Goal: Transaction & Acquisition: Purchase product/service

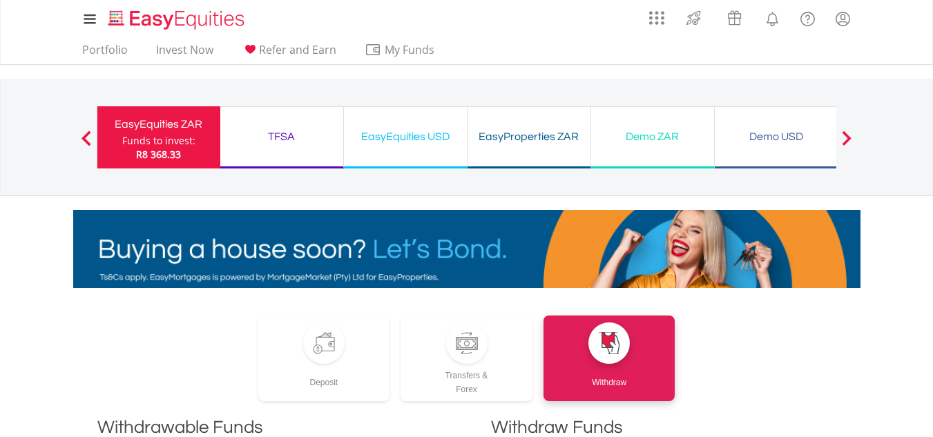
scroll to position [760, 0]
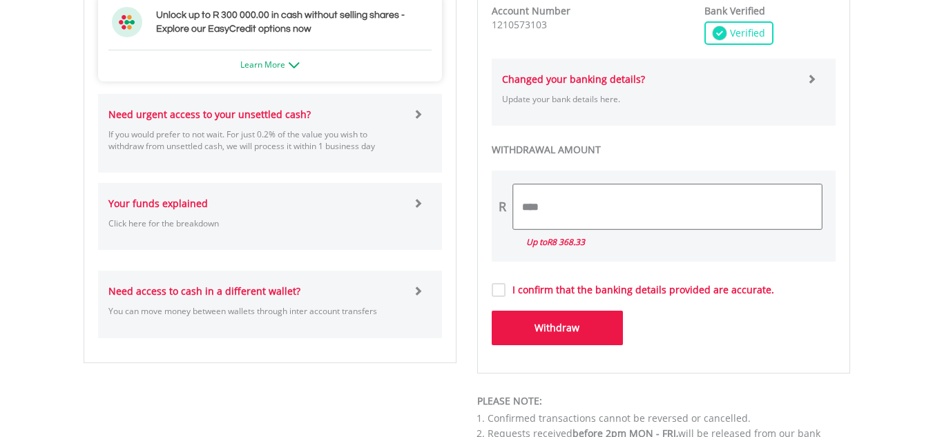
drag, startPoint x: 522, startPoint y: 207, endPoint x: 635, endPoint y: 203, distance: 112.7
click at [629, 204] on input "****" at bounding box center [667, 206] width 309 height 45
type input "****"
click at [556, 325] on button "Withdraw" at bounding box center [557, 328] width 131 height 35
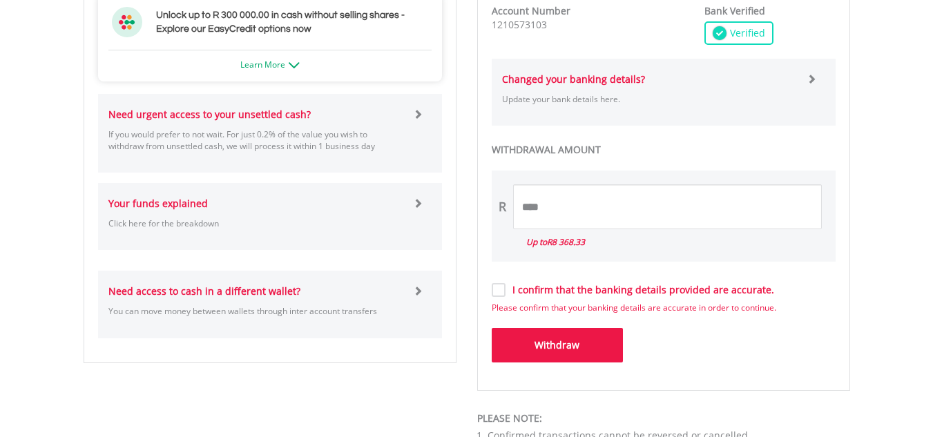
click at [506, 294] on label "I confirm that the banking details provided are accurate." at bounding box center [640, 290] width 269 height 14
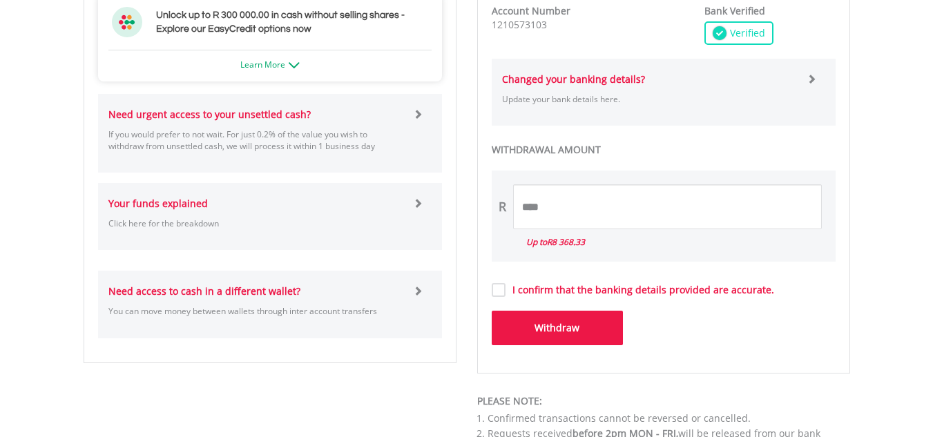
click at [547, 322] on button "Withdraw" at bounding box center [557, 328] width 131 height 35
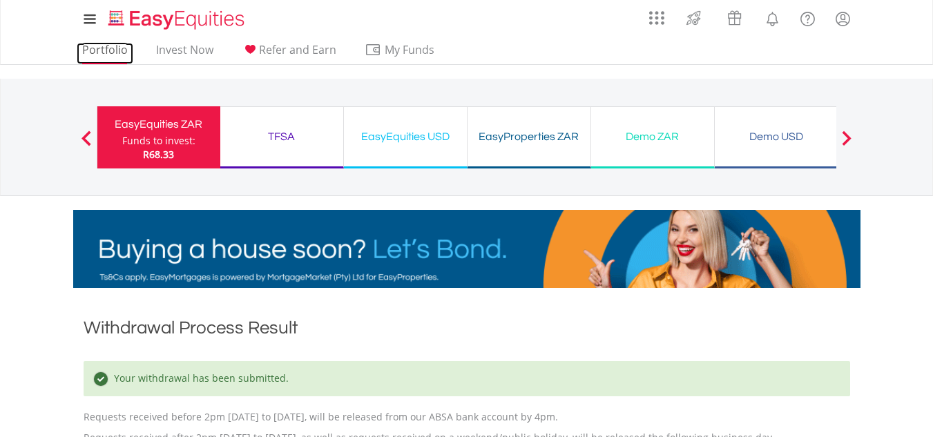
click at [108, 48] on link "Portfolio" at bounding box center [105, 53] width 57 height 21
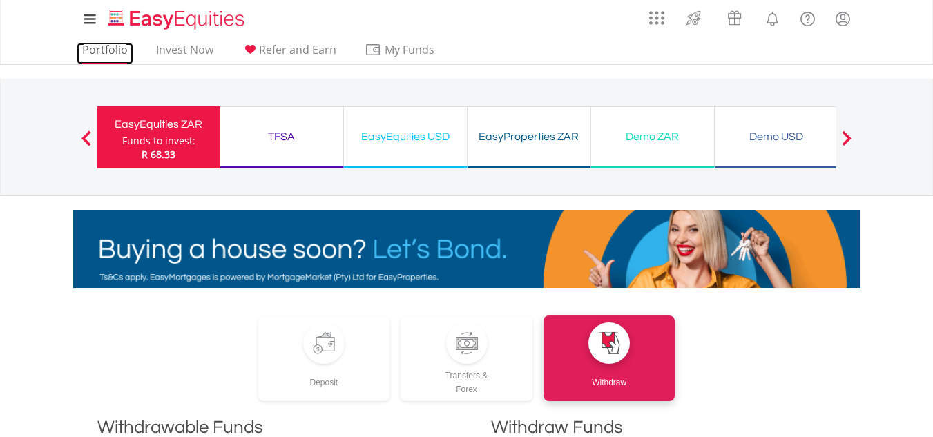
click at [98, 47] on link "Portfolio" at bounding box center [105, 53] width 57 height 21
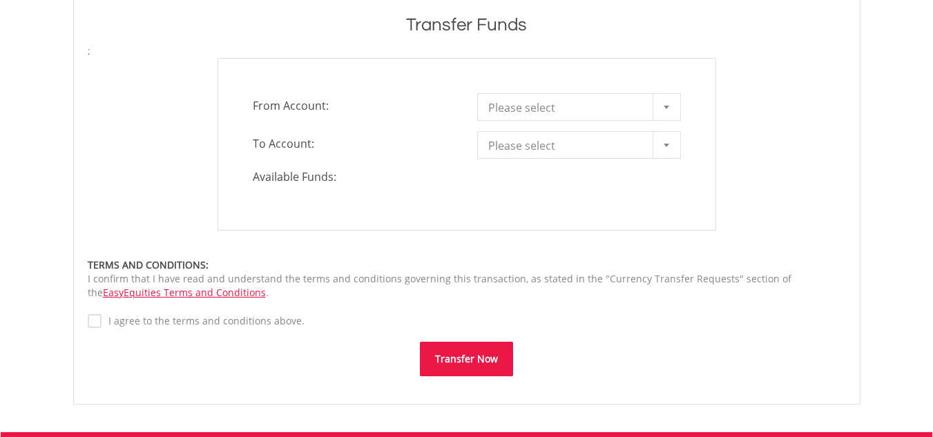
click at [666, 106] on b at bounding box center [667, 107] width 6 height 3
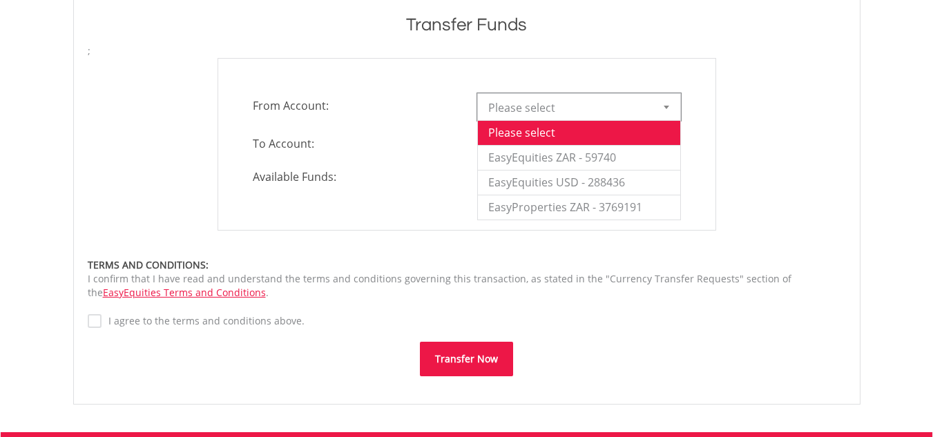
scroll to position [415, 0]
click at [606, 156] on li "EasyEquities ZAR - 59740" at bounding box center [579, 157] width 202 height 25
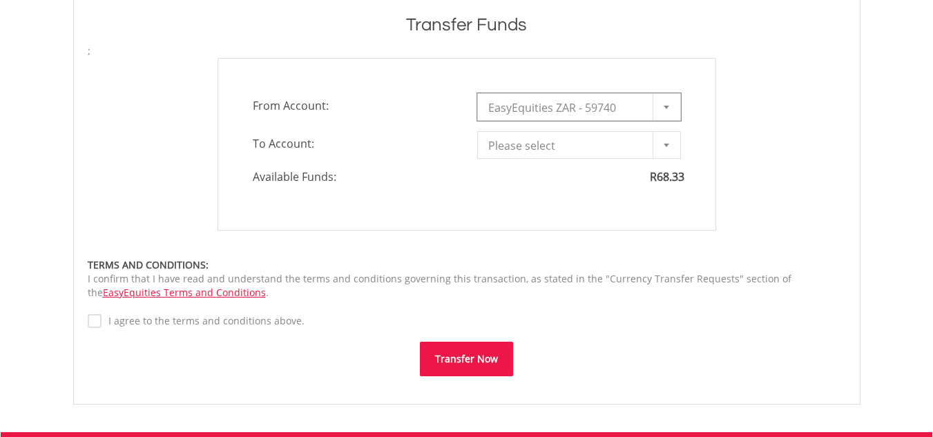
click at [669, 103] on div at bounding box center [667, 107] width 28 height 26
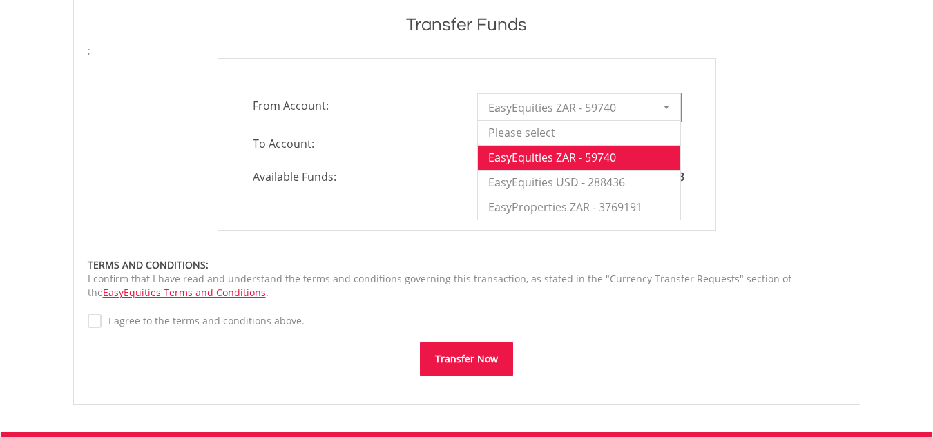
click at [667, 103] on div at bounding box center [667, 107] width 28 height 26
click at [627, 180] on li "EasyEquities USD - 288436" at bounding box center [579, 182] width 202 height 25
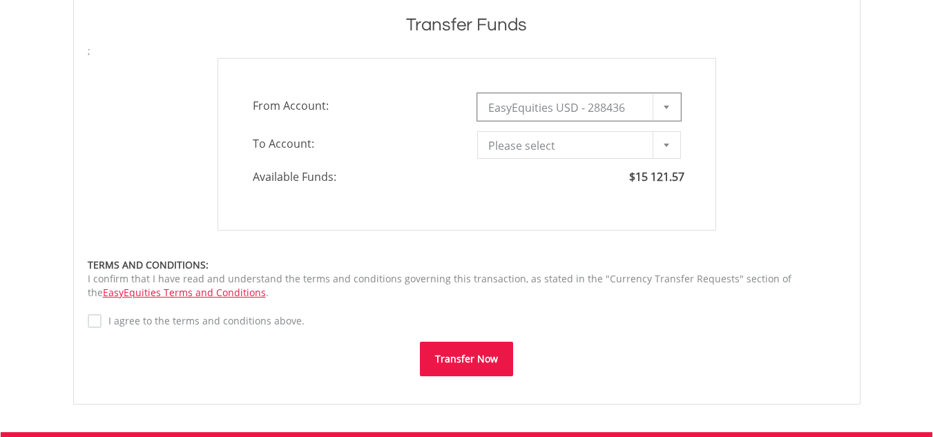
click at [663, 142] on div at bounding box center [667, 145] width 28 height 26
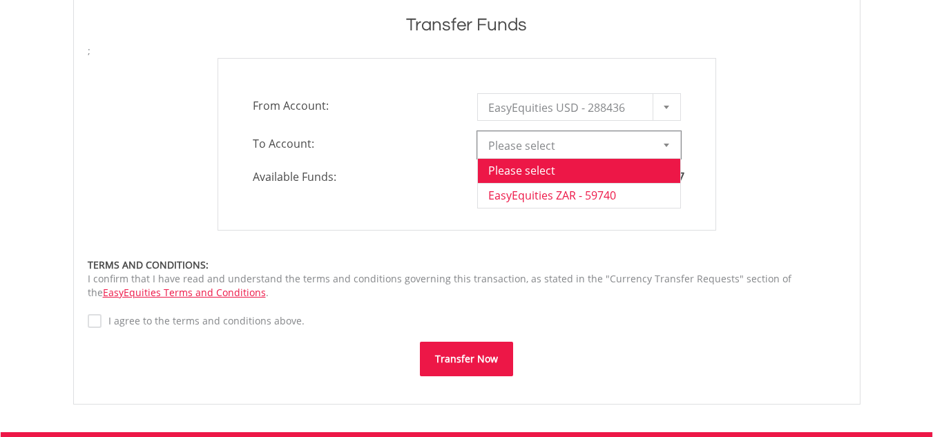
click at [607, 191] on li "EasyEquities ZAR - 59740" at bounding box center [579, 195] width 202 height 25
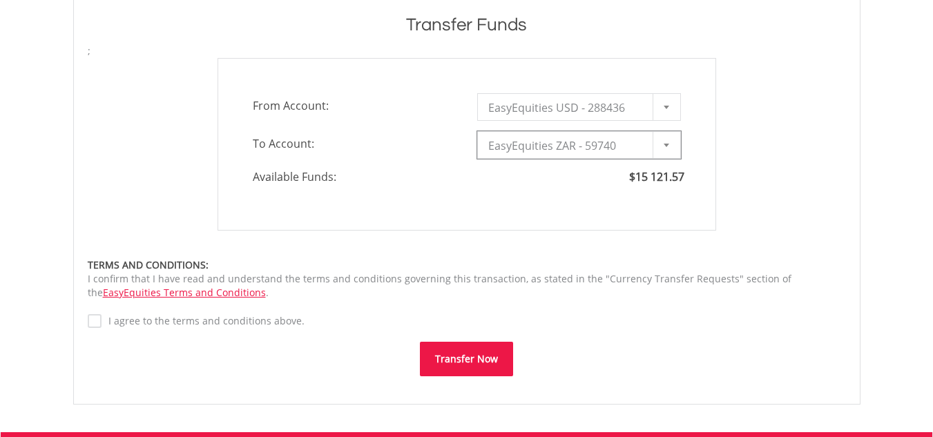
type input "*"
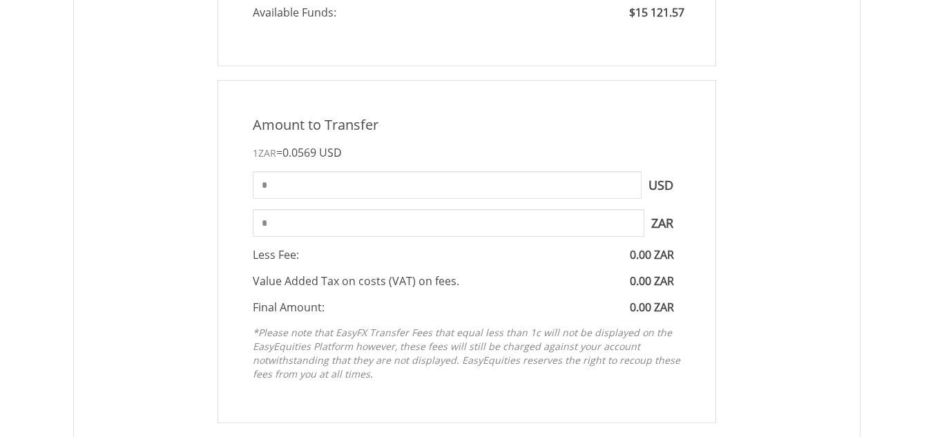
scroll to position [553, 0]
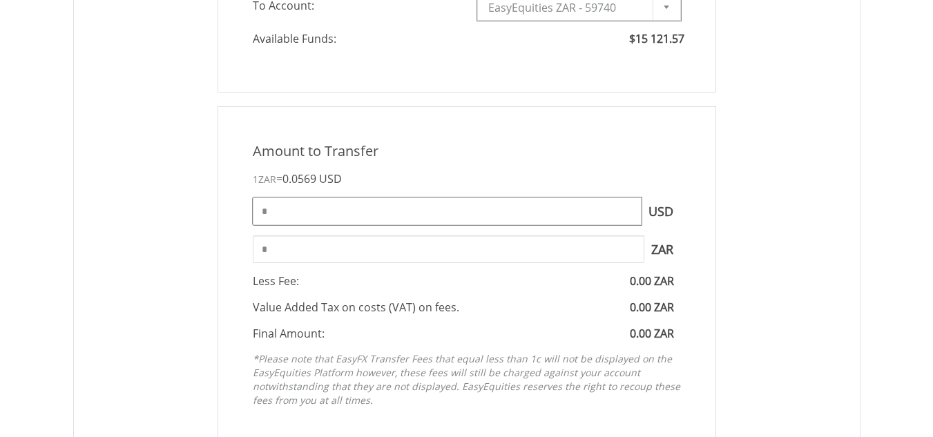
drag, startPoint x: 264, startPoint y: 214, endPoint x: 322, endPoint y: 216, distance: 58.1
click at [285, 214] on input "*" at bounding box center [447, 212] width 389 height 28
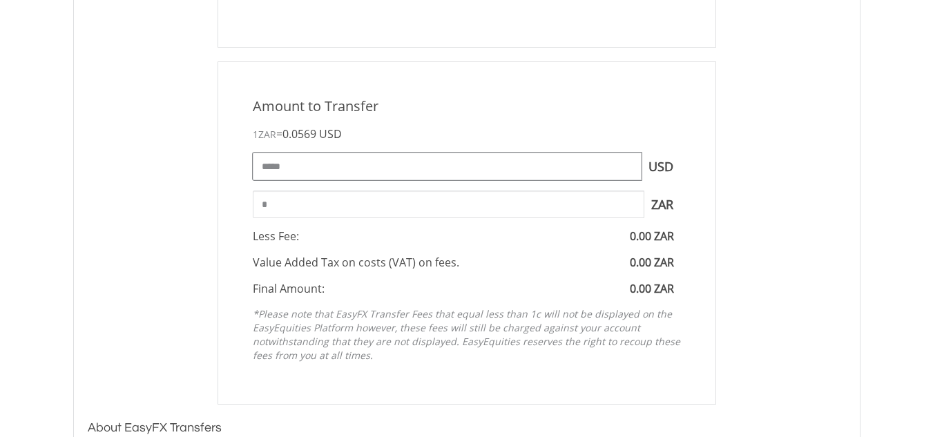
scroll to position [622, 0]
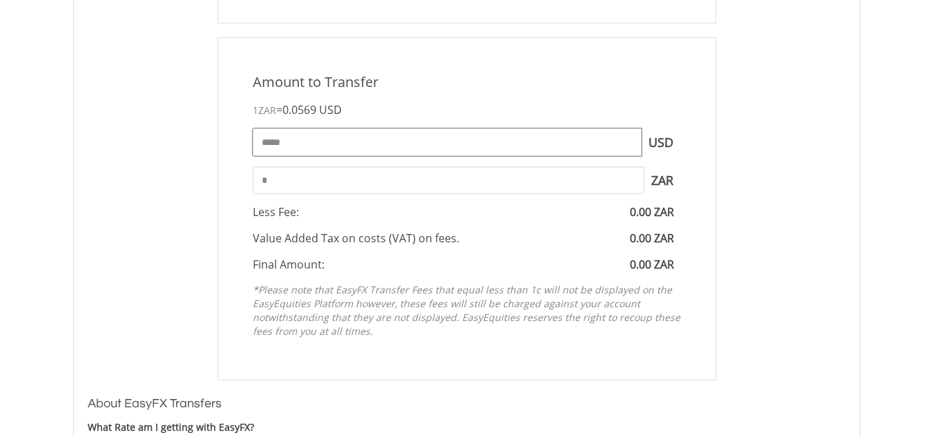
type input "*****"
type input "*********"
click at [321, 193] on input "*********" at bounding box center [449, 181] width 392 height 28
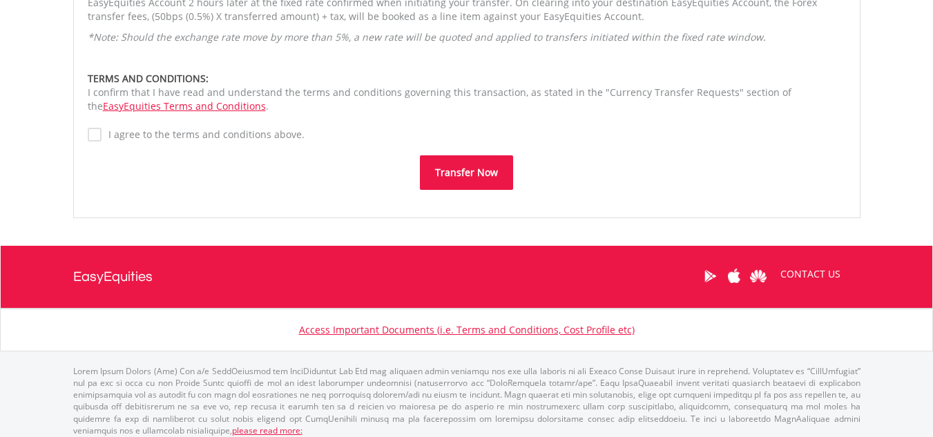
scroll to position [1159, 0]
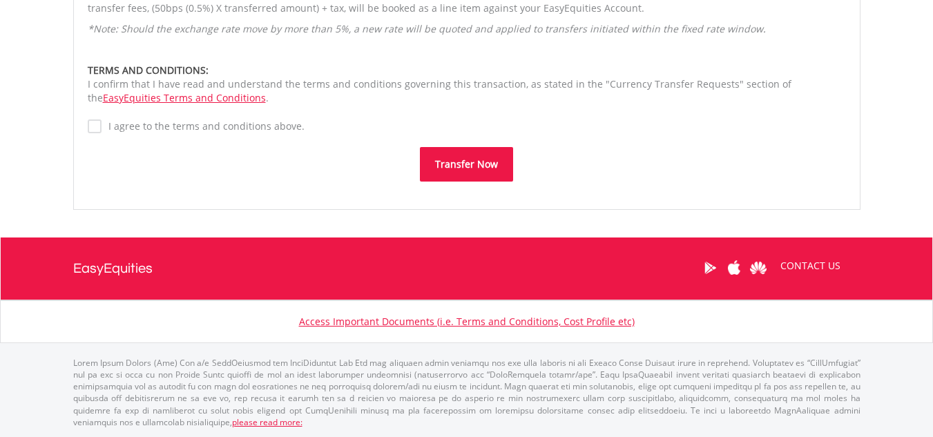
click at [467, 164] on button "Transfer Now" at bounding box center [466, 164] width 93 height 35
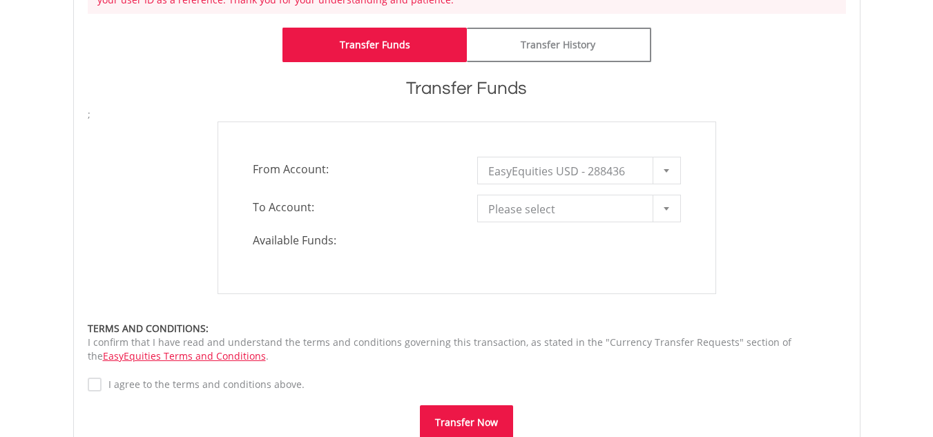
scroll to position [484, 0]
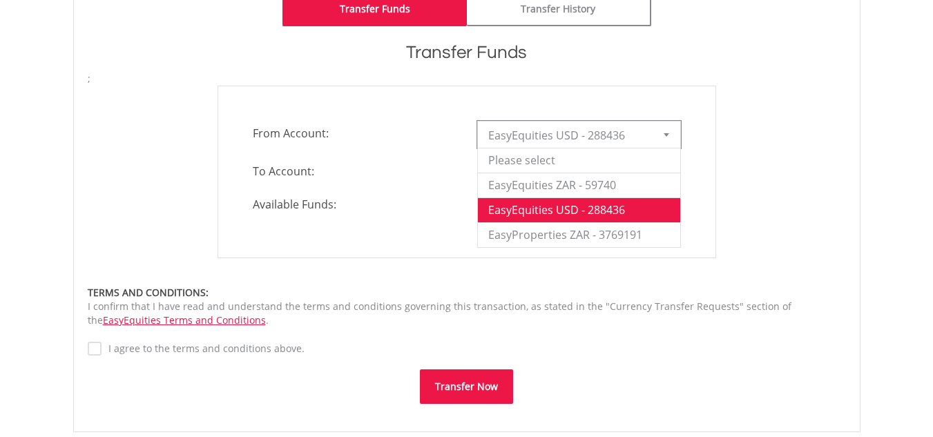
click at [665, 131] on div at bounding box center [667, 135] width 28 height 26
click at [605, 205] on li "EasyEquities USD - 288436" at bounding box center [579, 210] width 202 height 25
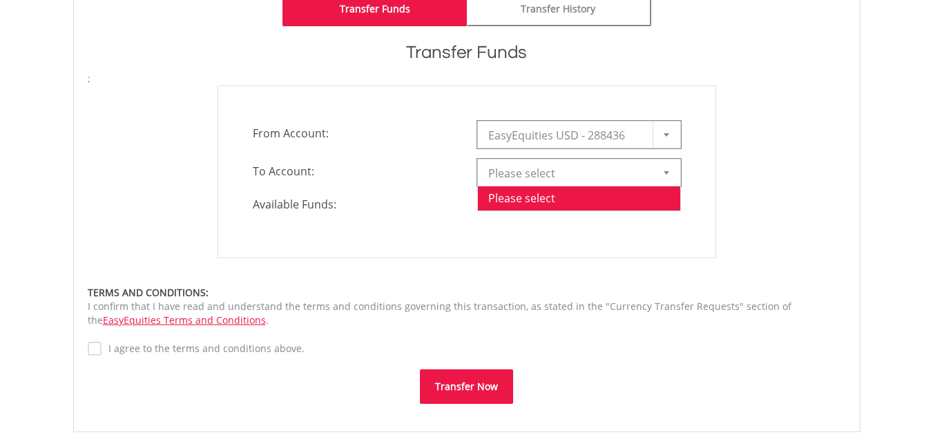
click at [665, 173] on b at bounding box center [667, 172] width 6 height 3
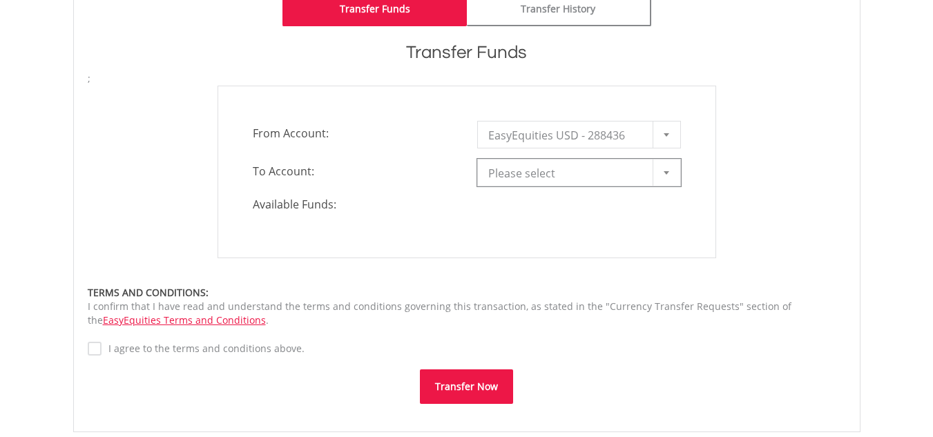
click at [667, 168] on div at bounding box center [667, 173] width 28 height 26
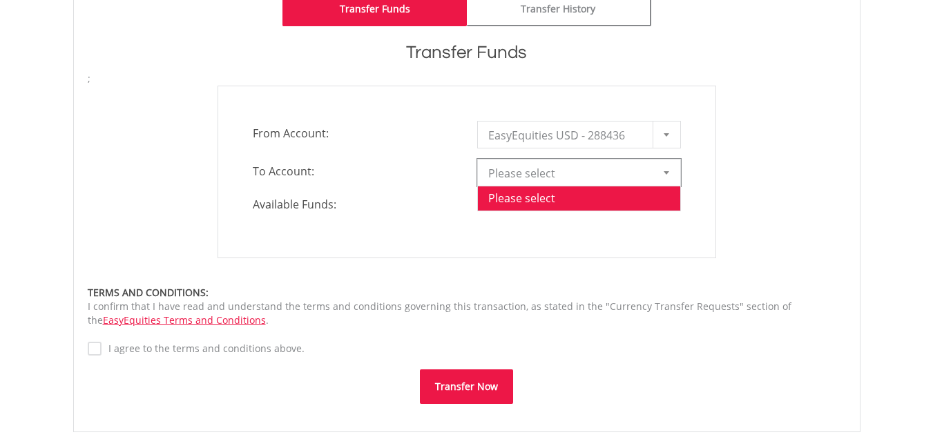
click at [667, 168] on div at bounding box center [667, 173] width 28 height 26
click at [662, 198] on li "Please select" at bounding box center [579, 198] width 202 height 25
click at [662, 198] on div "Available Funds:" at bounding box center [467, 205] width 449 height 16
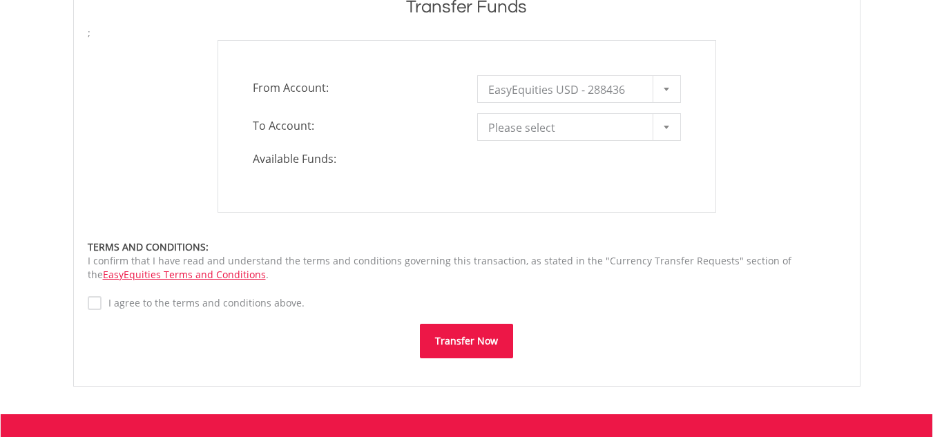
scroll to position [553, 0]
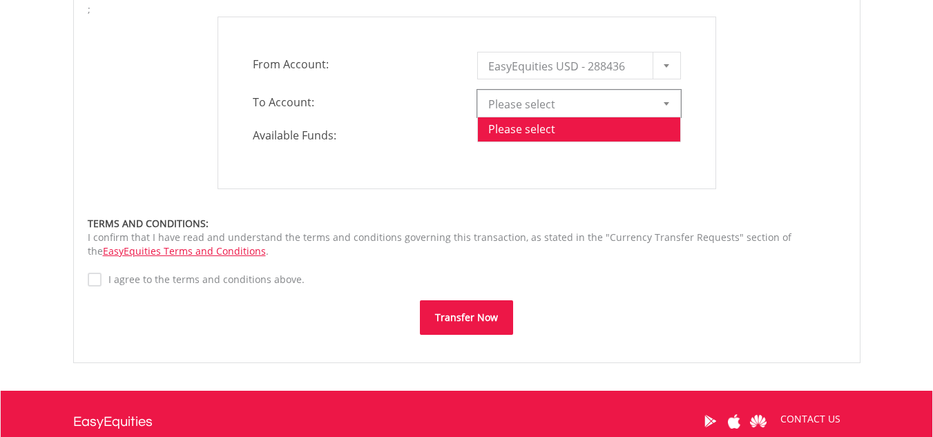
click at [593, 102] on span "Please select" at bounding box center [568, 105] width 161 height 28
click at [573, 104] on span "Please select" at bounding box center [568, 105] width 161 height 28
click at [661, 103] on div at bounding box center [667, 104] width 28 height 26
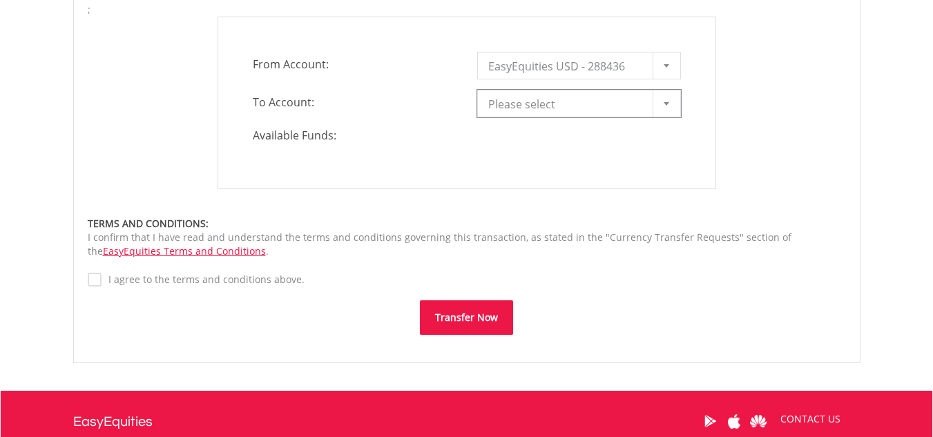
click at [664, 103] on b at bounding box center [667, 103] width 6 height 3
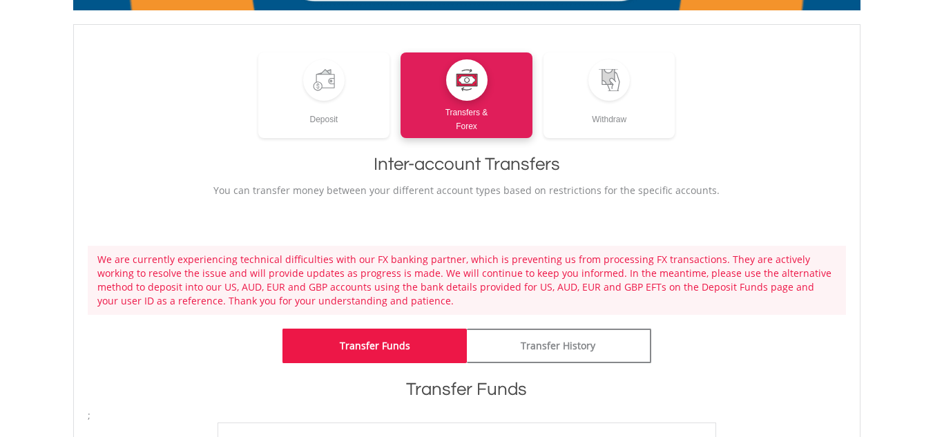
scroll to position [69, 0]
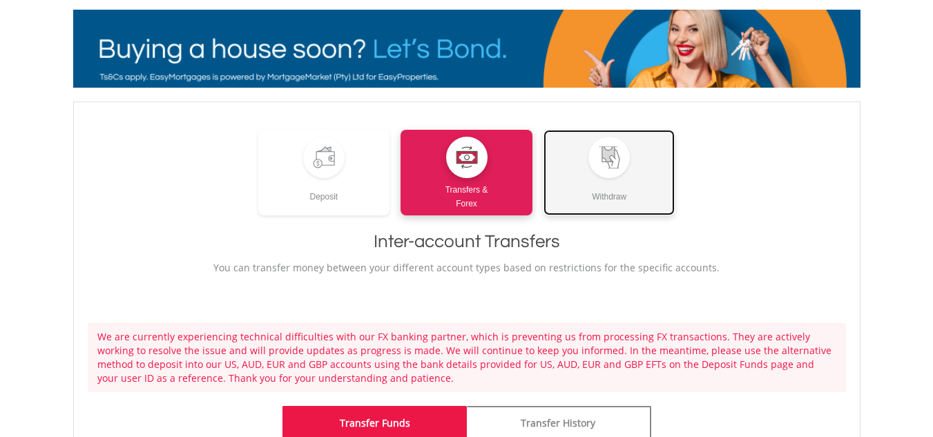
click at [609, 168] on div at bounding box center [609, 157] width 22 height 22
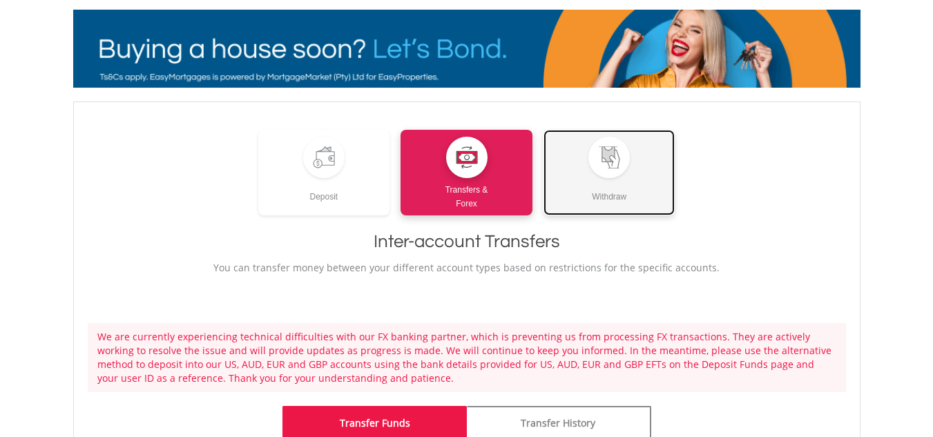
click at [609, 168] on div at bounding box center [609, 157] width 22 height 22
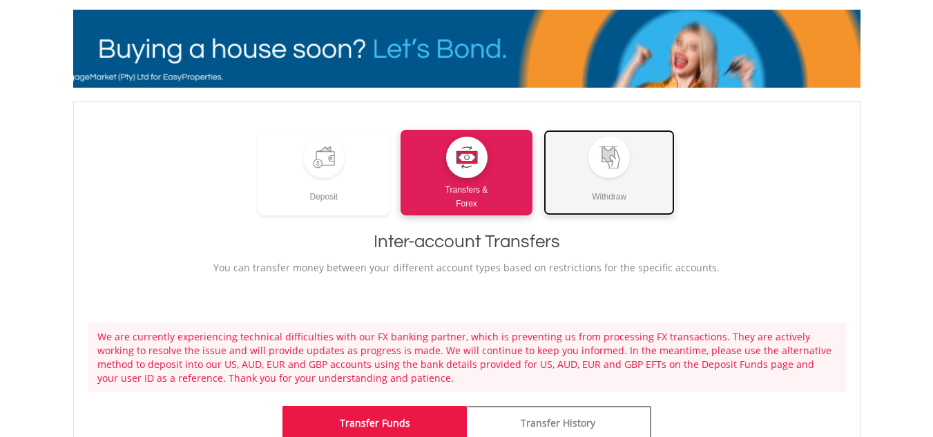
click at [610, 168] on div at bounding box center [609, 157] width 22 height 22
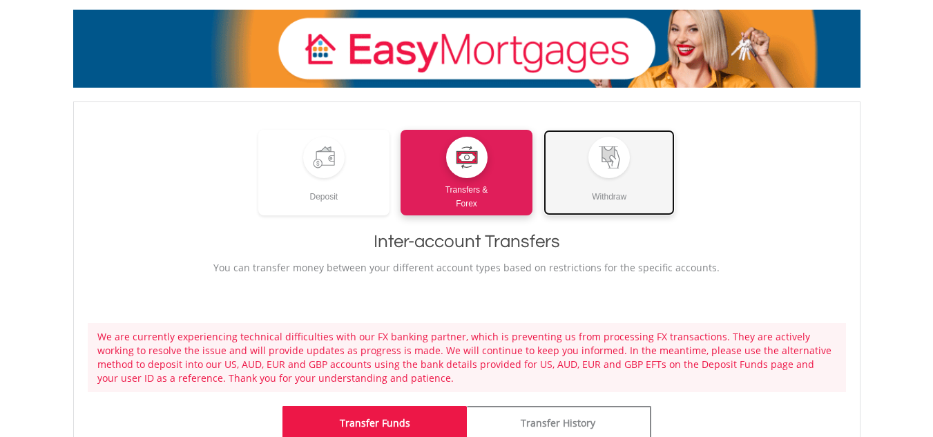
click at [610, 168] on div at bounding box center [609, 157] width 22 height 22
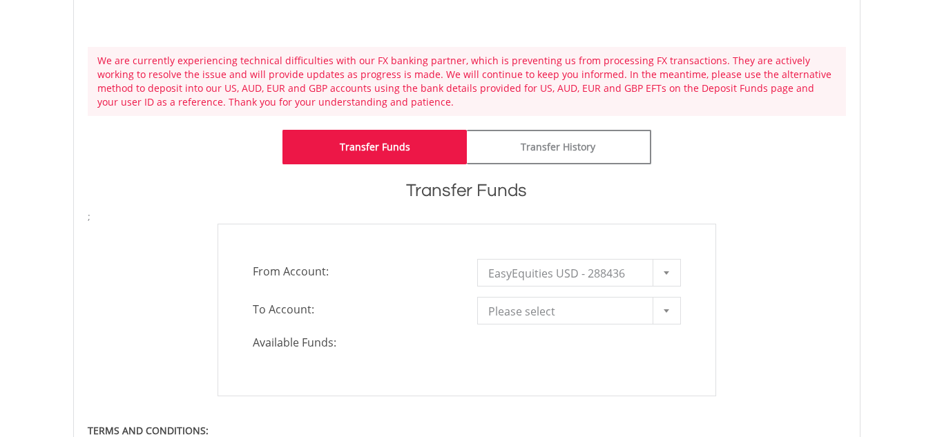
scroll to position [0, 0]
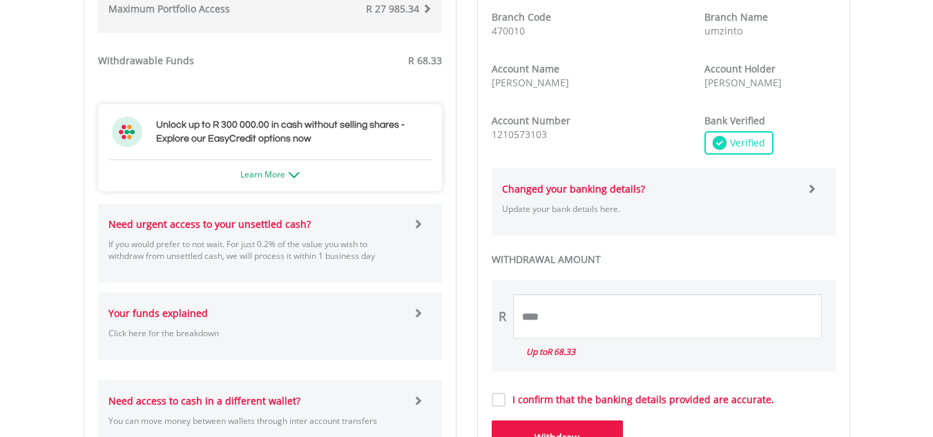
scroll to position [622, 0]
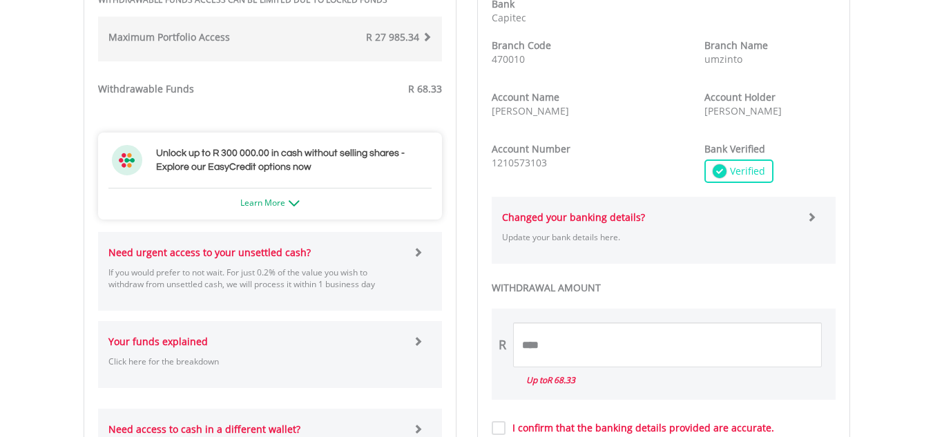
click at [538, 317] on div "R **** Up to R 68.33" at bounding box center [664, 354] width 344 height 91
click at [539, 316] on div "R **** Up to R 68.33" at bounding box center [664, 354] width 344 height 91
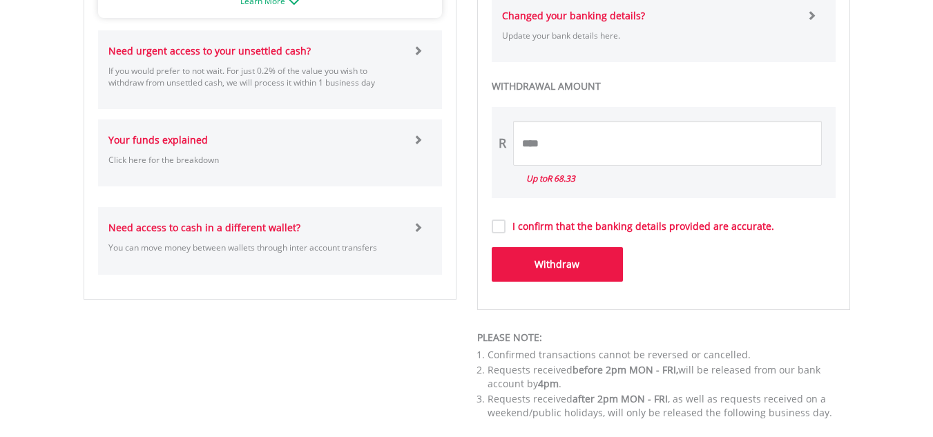
scroll to position [829, 0]
